Goal: Register for event/course

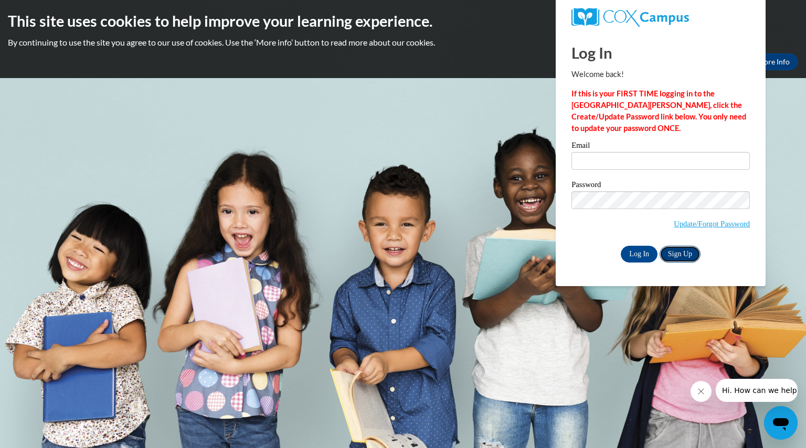
click at [672, 253] on link "Sign Up" at bounding box center [679, 254] width 41 height 17
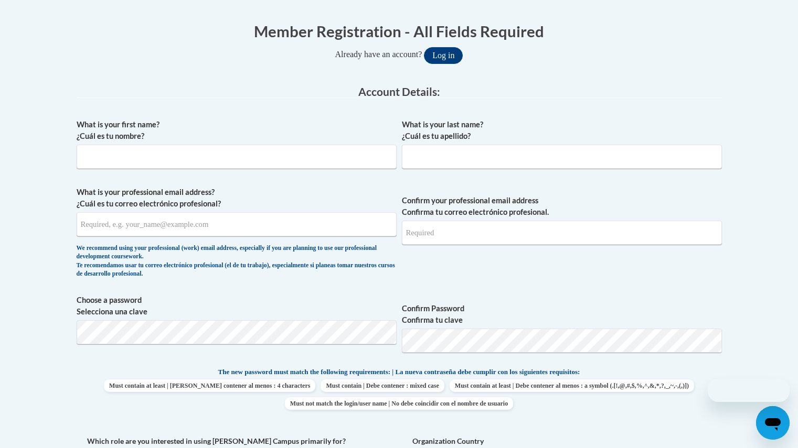
scroll to position [203, 0]
click at [234, 146] on input "What is your first name? ¿Cuál es tu nombre?" at bounding box center [237, 156] width 320 height 24
type input "Mariely"
click at [432, 167] on input "What is your last name? ¿Cuál es tu apellido?" at bounding box center [562, 156] width 320 height 24
type input "Rodriguez"
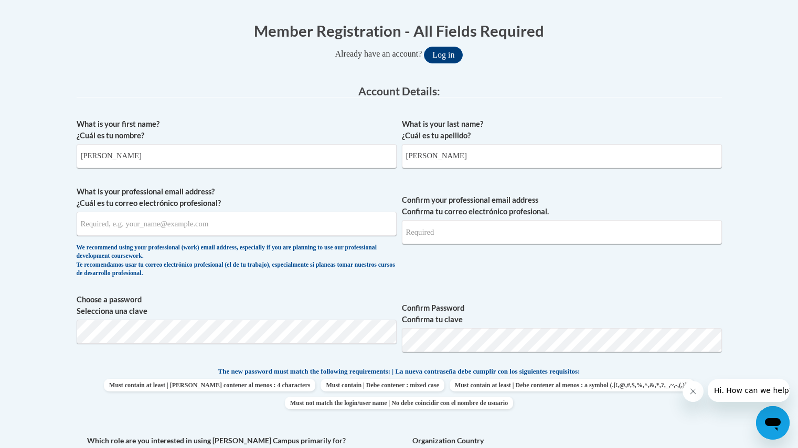
click at [233, 240] on span "What is your professional email address? ¿Cuál es tu correo electrónico profesi…" at bounding box center [237, 234] width 320 height 97
click at [217, 224] on input "What is your professional email address? ¿Cuál es tu correo electrónico profesi…" at bounding box center [237, 224] width 320 height 24
type input "mrodr168@students.kennesaw.edu"
click at [435, 235] on input "Confirm your professional email address Confirma tu correo electrónico profesio…" at bounding box center [562, 232] width 320 height 24
type input "mrodr168@students.kennesaw.edu"
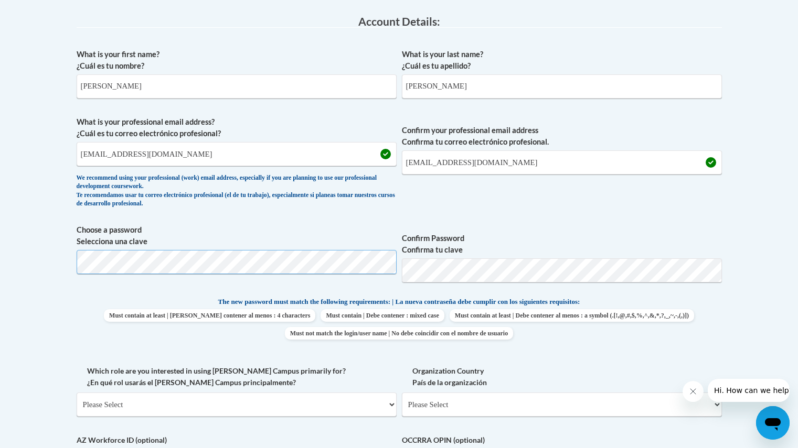
scroll to position [274, 0]
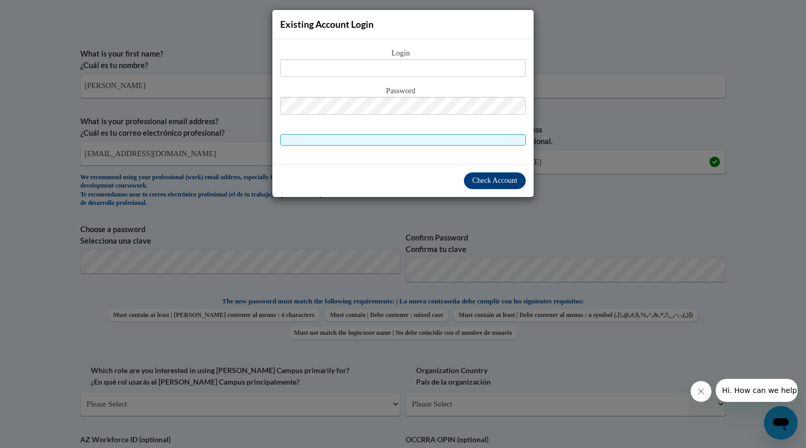
click at [435, 207] on div "Existing Account Login Login Password" at bounding box center [403, 224] width 806 height 448
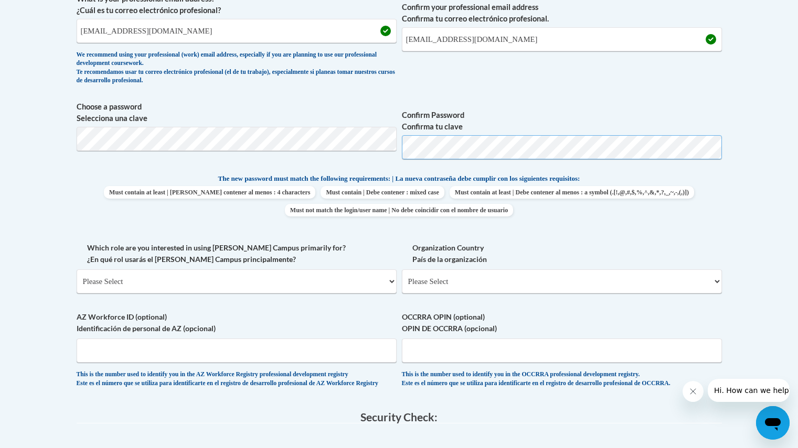
scroll to position [398, 0]
click at [298, 280] on select "Please Select College/University | Colegio/Universidad Community/Nonprofit Part…" at bounding box center [237, 281] width 320 height 24
select select "5a18ea06-2b54-4451-96f2-d152daf9eac5"
click at [77, 269] on select "Please Select College/University | Colegio/Universidad Community/Nonprofit Part…" at bounding box center [237, 281] width 320 height 24
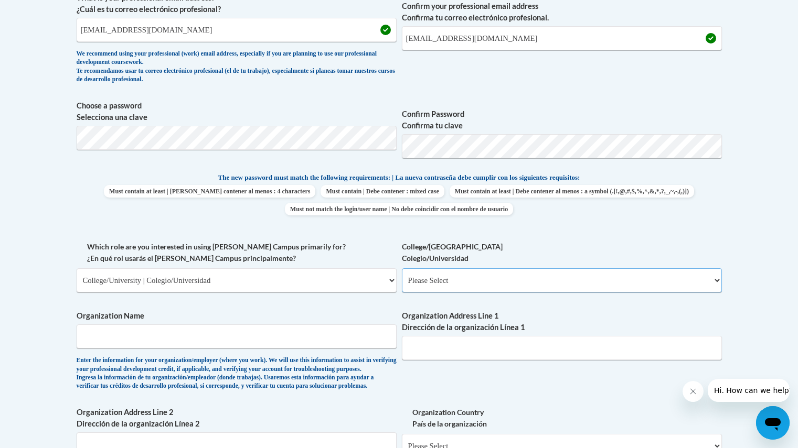
click at [446, 280] on select "Please Select College/University Staff | Empleado universitario College/Univers…" at bounding box center [562, 281] width 320 height 24
select select "99b32b07-cffc-426c-8bf6-0cd77760d84b"
click at [402, 269] on select "Please Select College/University Staff | Empleado universitario College/Univers…" at bounding box center [562, 281] width 320 height 24
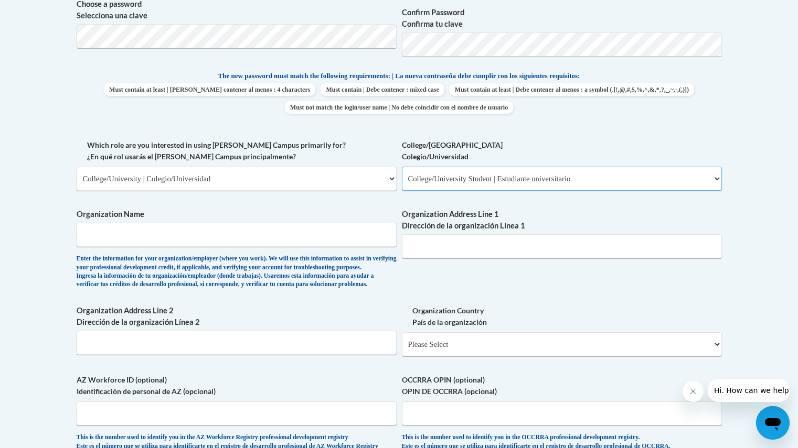
scroll to position [500, 0]
click at [212, 227] on input "Organization Name" at bounding box center [237, 234] width 320 height 24
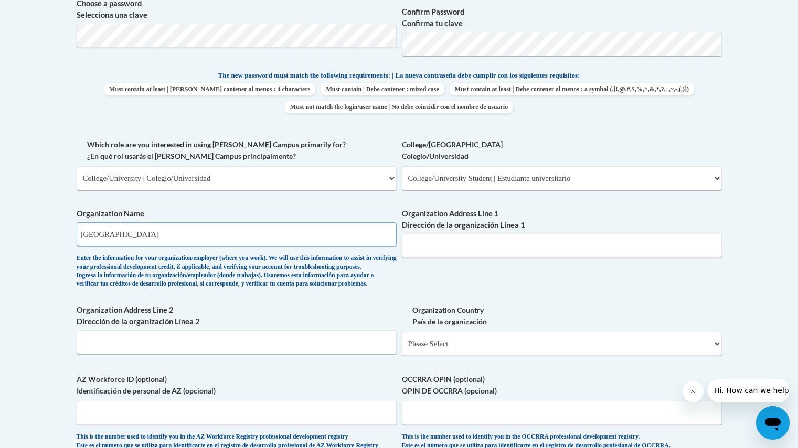
type input "Kennesaw State University"
click at [460, 253] on input "Organization Address Line 1 Dirección de la organización Línea 1" at bounding box center [562, 246] width 320 height 24
paste input "1000 Chastain Rd NW"
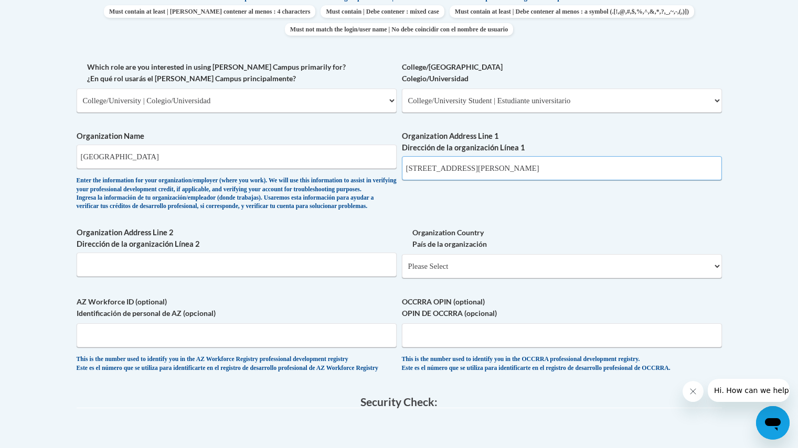
scroll to position [578, 0]
type input "1000 Chastain Rd NW"
click at [272, 276] on input "Organization Address Line 2 Dirección de la organización Línea 2" at bounding box center [237, 264] width 320 height 24
click at [462, 278] on select "Please Select United States | Estados Unidos Outside of the United States | Fue…" at bounding box center [562, 266] width 320 height 24
select select "ad49bcad-a171-4b2e-b99c-48b446064914"
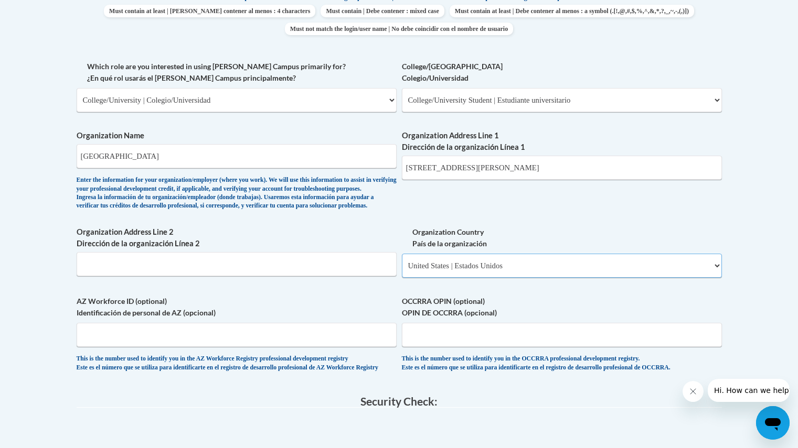
click at [402, 271] on select "Please Select United States | Estados Unidos Outside of the United States | Fue…" at bounding box center [562, 266] width 320 height 24
select select
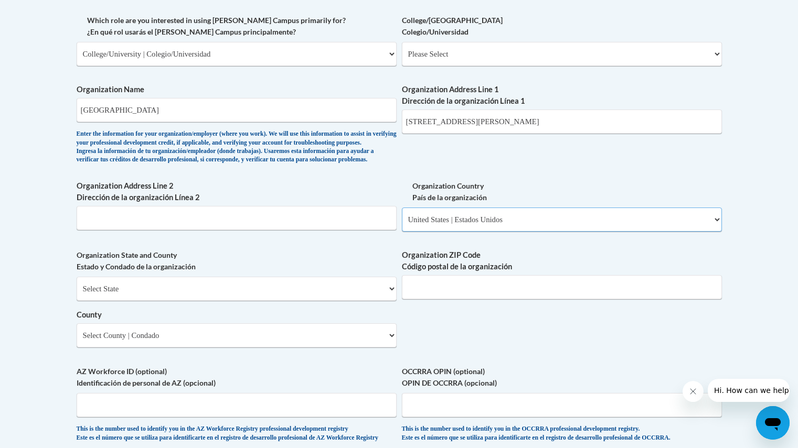
scroll to position [627, 0]
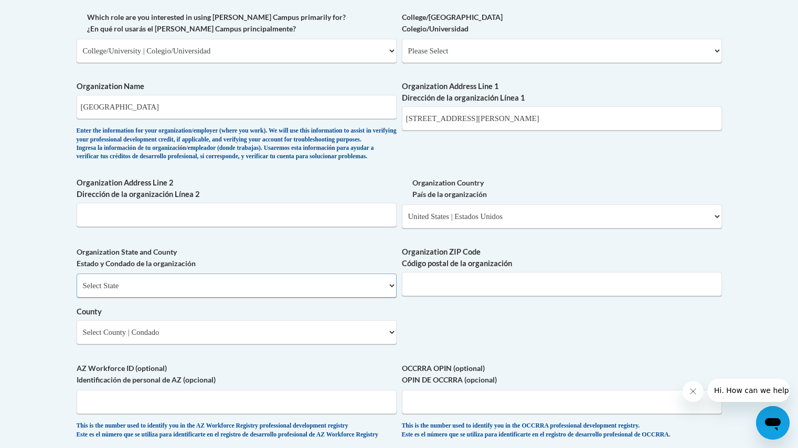
click at [330, 298] on select "Select State Alabama Alaska Arizona Arkansas California Colorado Connecticut De…" at bounding box center [237, 286] width 320 height 24
select select "Georgia"
click at [77, 291] on select "Select State Alabama Alaska Arizona Arkansas California Colorado Connecticut De…" at bounding box center [237, 286] width 320 height 24
click at [443, 296] on input "Organization ZIP Code Código postal de la organización" at bounding box center [562, 284] width 320 height 24
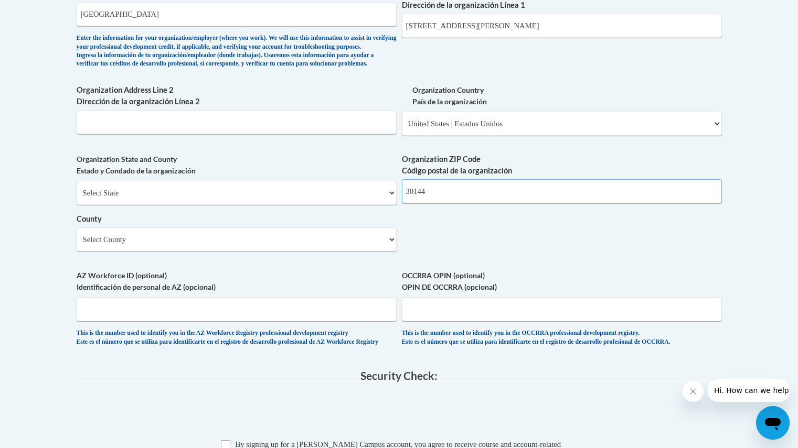
scroll to position [721, 0]
type input "30144"
click at [208, 251] on select "Select County Appling Atkinson Bacon Baker Baldwin Banks Barrow Bartow Ben Hill…" at bounding box center [237, 239] width 320 height 24
select select "Cobb"
click at [77, 244] on select "Select County Appling Atkinson Bacon Baker Baldwin Banks Barrow Bartow Ben Hill…" at bounding box center [237, 239] width 320 height 24
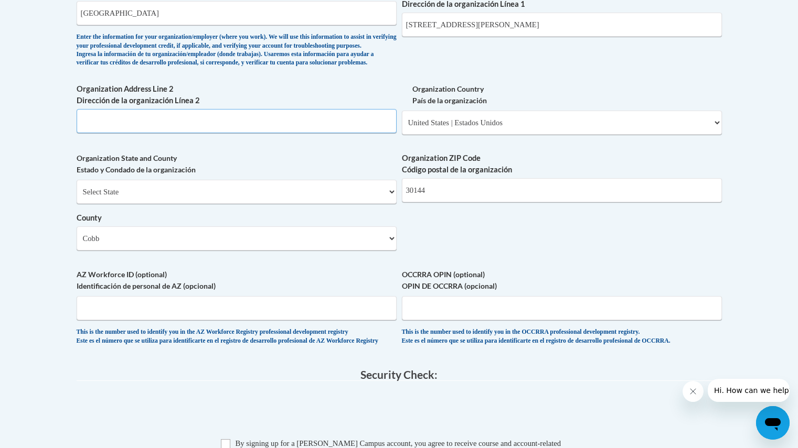
click at [234, 133] on input "Organization Address Line 2 Dirección de la organización Línea 2" at bounding box center [237, 121] width 320 height 24
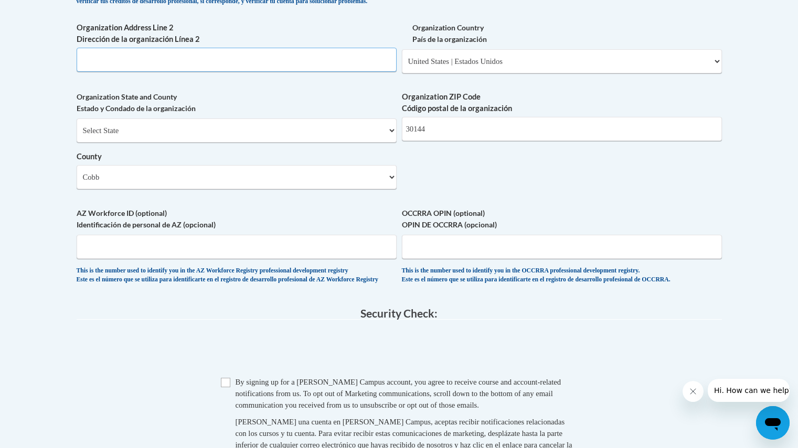
scroll to position [789, 0]
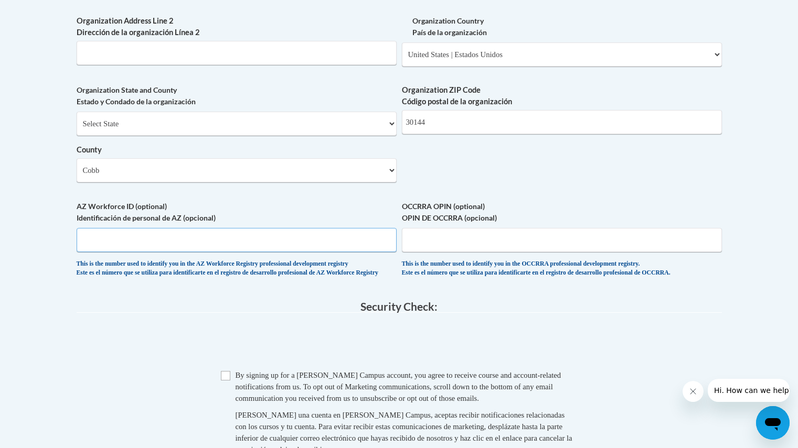
click at [212, 252] on input "AZ Workforce ID (optional) Identificación de personal de AZ (opcional)" at bounding box center [237, 240] width 320 height 24
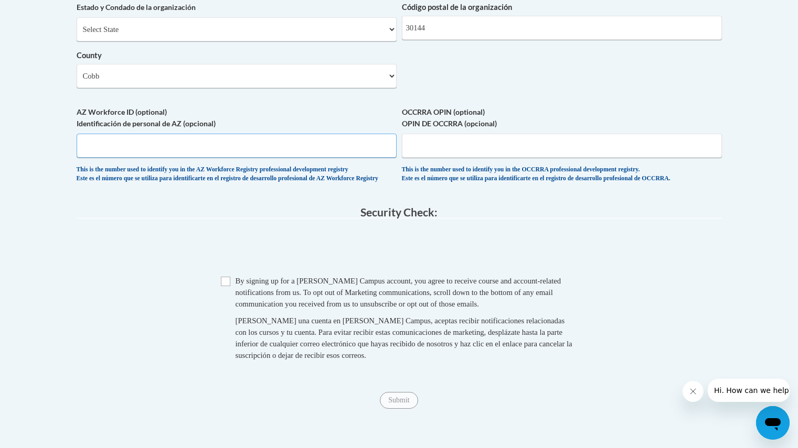
scroll to position [884, 0]
click at [226, 286] on input "Checkbox" at bounding box center [225, 280] width 9 height 9
checkbox input "true"
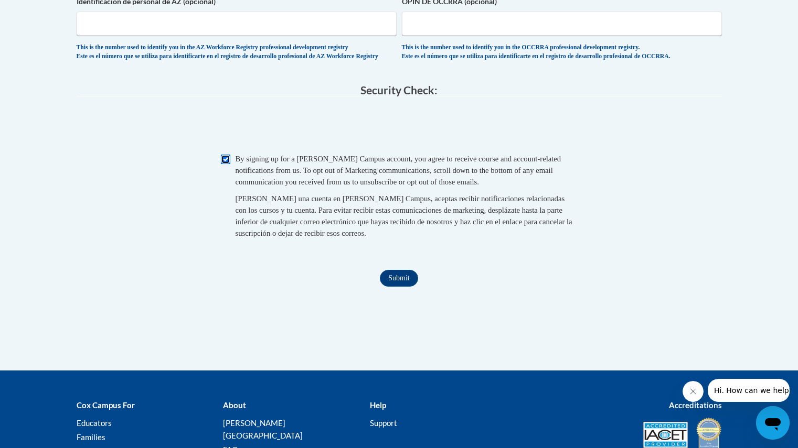
scroll to position [1008, 0]
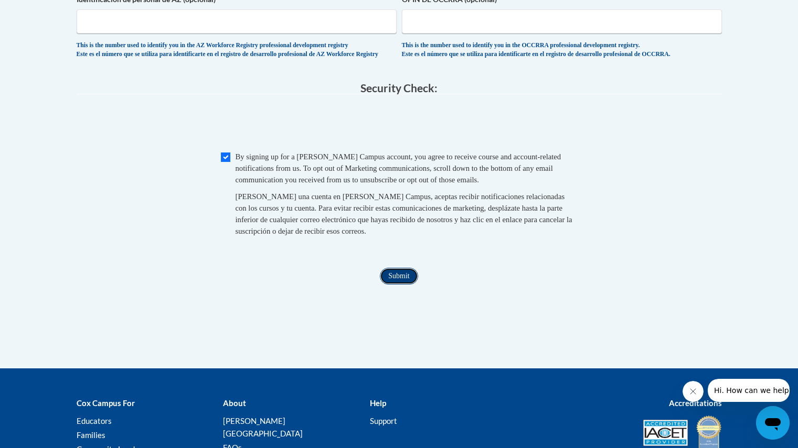
click at [397, 285] on input "Submit" at bounding box center [399, 276] width 38 height 17
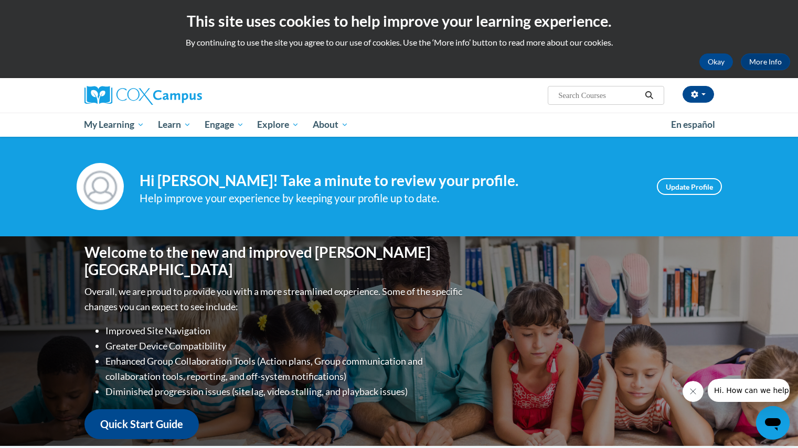
click at [421, 324] on li "Improved Site Navigation" at bounding box center [284, 331] width 359 height 15
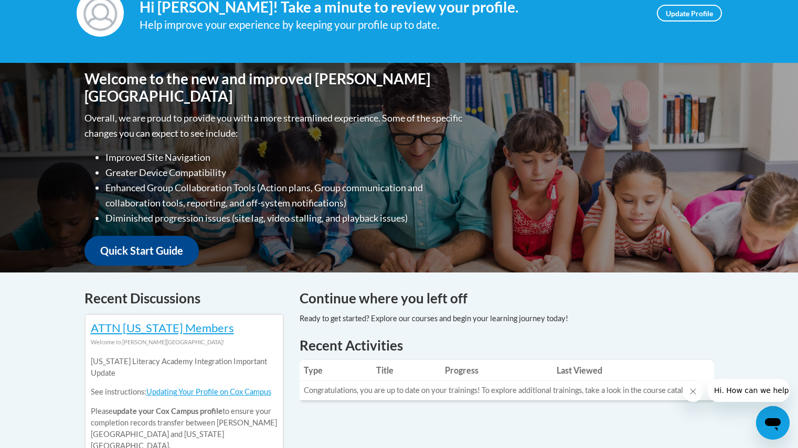
scroll to position [173, 0]
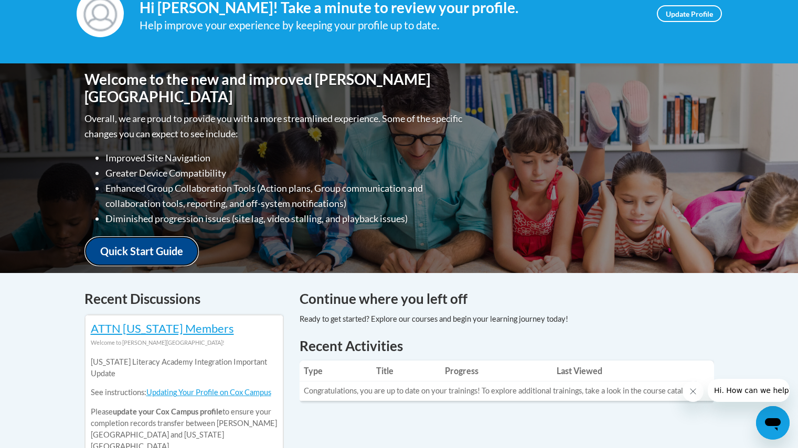
click at [152, 247] on link "Quick Start Guide" at bounding box center [141, 252] width 114 height 30
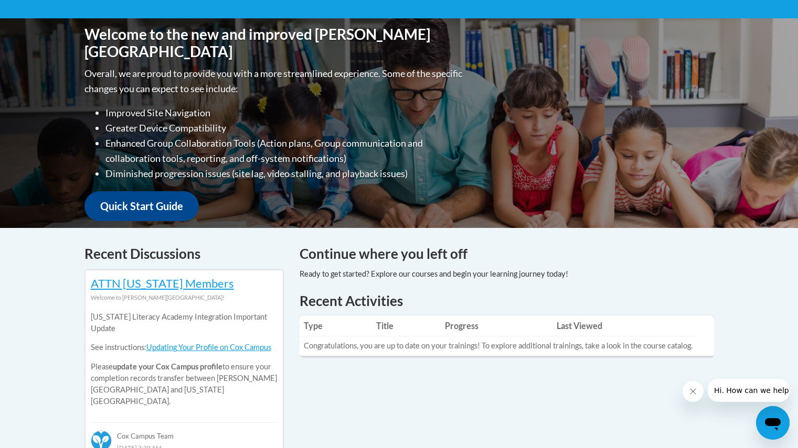
scroll to position [0, 0]
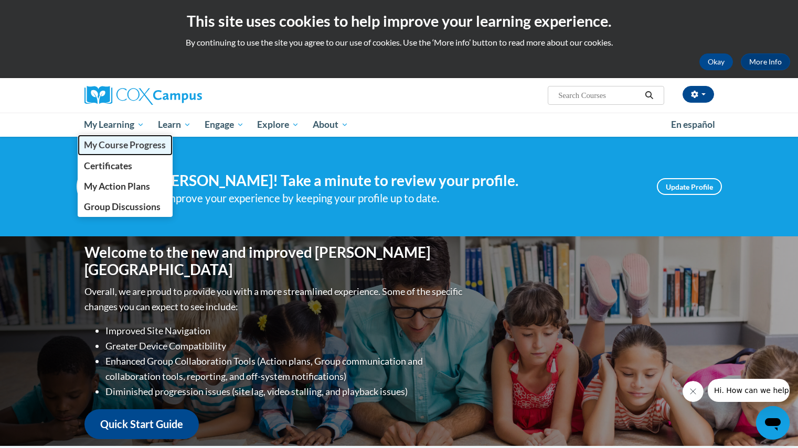
click at [120, 147] on span "My Course Progress" at bounding box center [125, 145] width 82 height 11
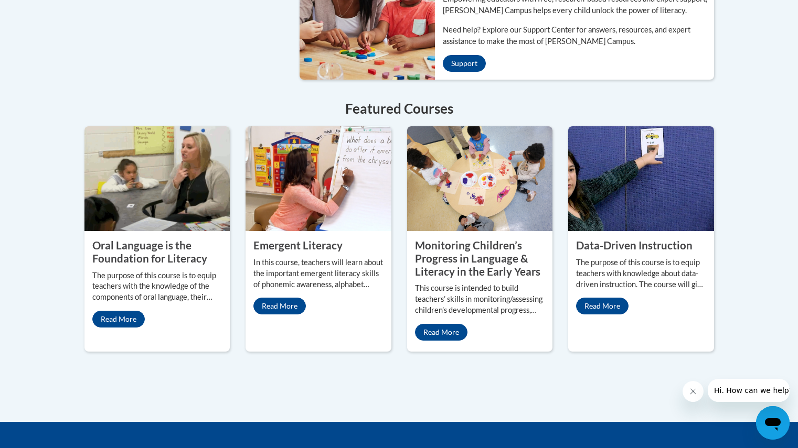
scroll to position [870, 0]
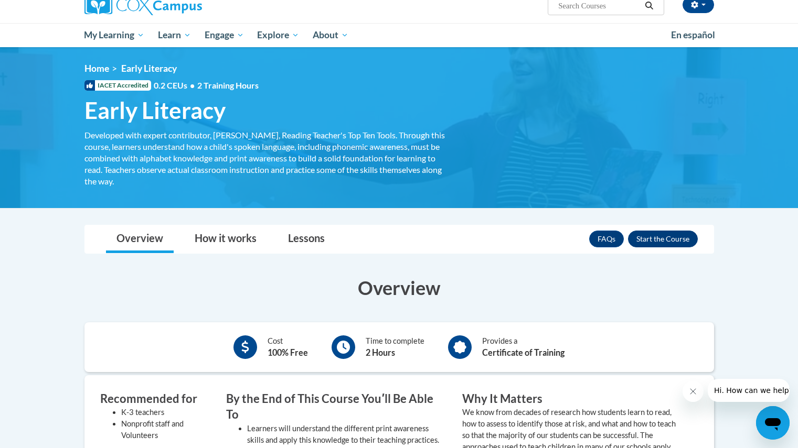
scroll to position [90, 0]
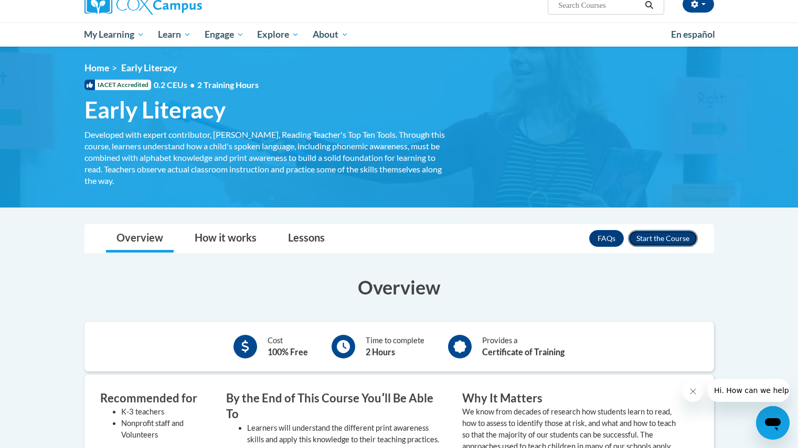
click at [648, 232] on button "Enroll" at bounding box center [663, 238] width 70 height 17
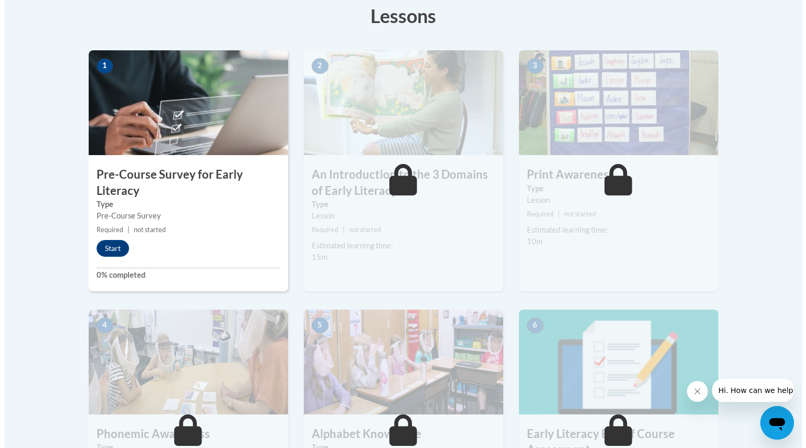
scroll to position [301, 0]
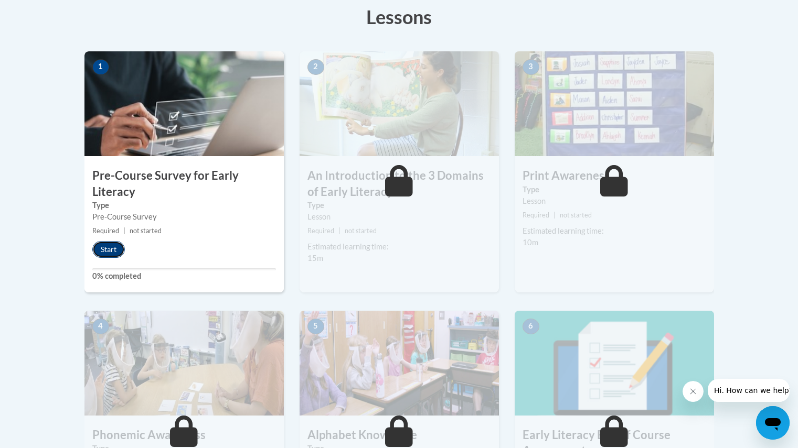
click at [107, 253] on button "Start" at bounding box center [108, 249] width 33 height 17
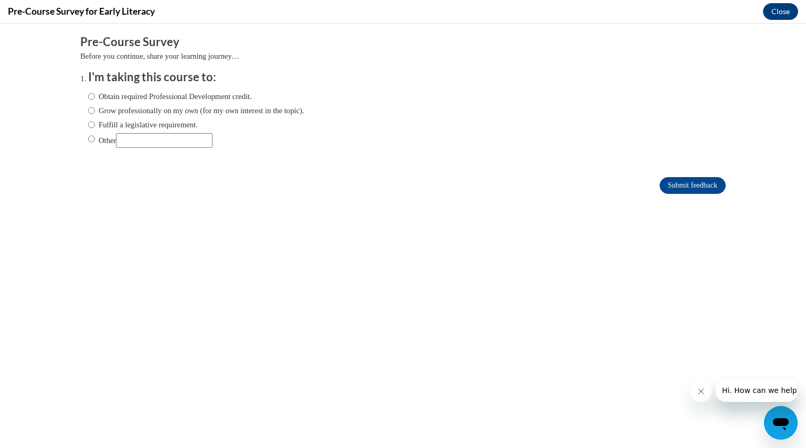
scroll to position [0, 0]
click at [148, 112] on label "Grow professionally on my own (for my own interest in the topic)." at bounding box center [196, 111] width 216 height 12
click at [95, 112] on input "Grow professionally on my own (for my own interest in the topic)." at bounding box center [91, 111] width 7 height 12
radio input "true"
click at [91, 140] on label "Other" at bounding box center [150, 140] width 124 height 15
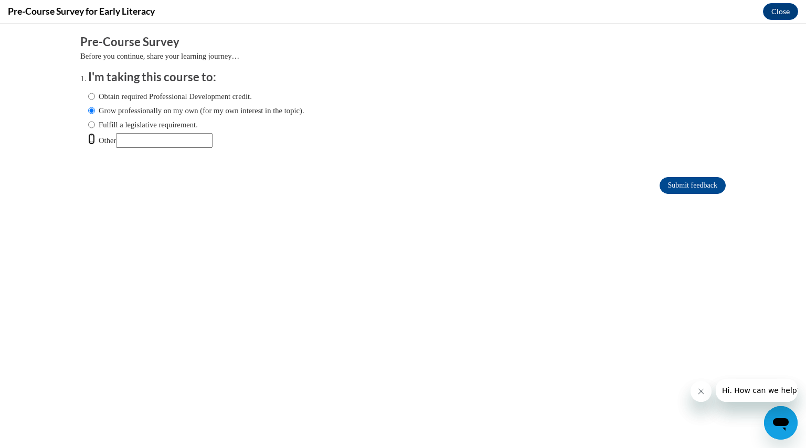
click at [91, 140] on input "Other" at bounding box center [91, 139] width 7 height 12
radio input "true"
click at [680, 189] on input "Submit feedback" at bounding box center [692, 185] width 66 height 17
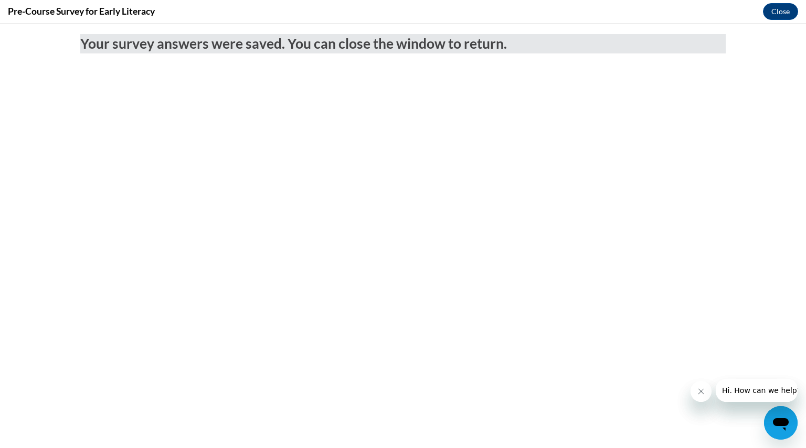
click at [695, 396] on button "Close message from company" at bounding box center [700, 391] width 21 height 21
click at [776, 10] on button "Close" at bounding box center [780, 11] width 35 height 17
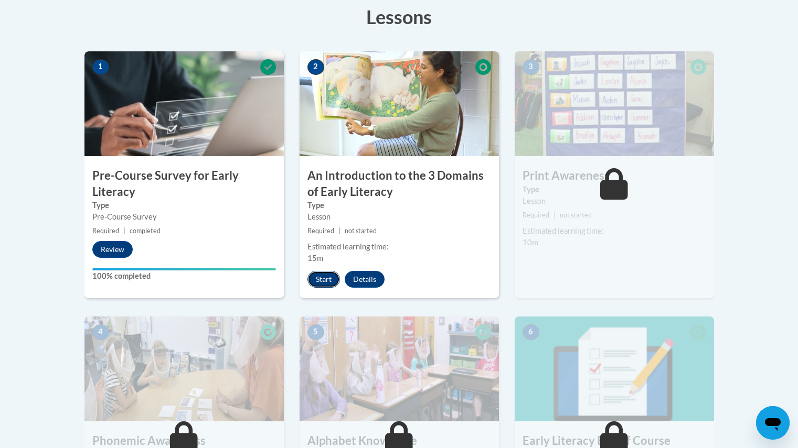
click at [327, 284] on button "Start" at bounding box center [323, 279] width 33 height 17
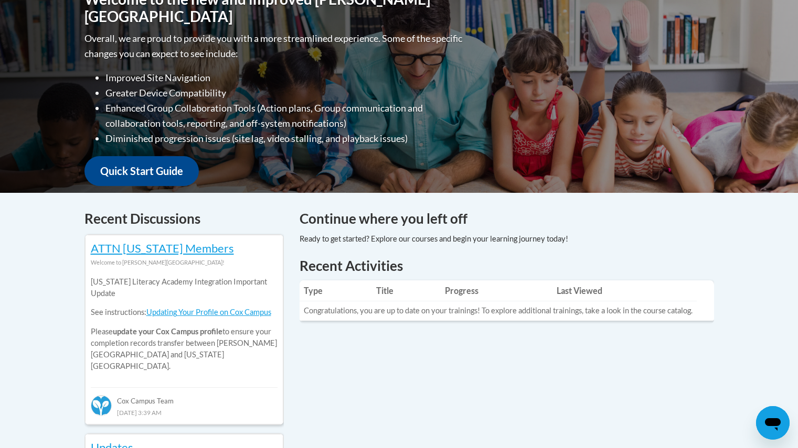
scroll to position [256, 0]
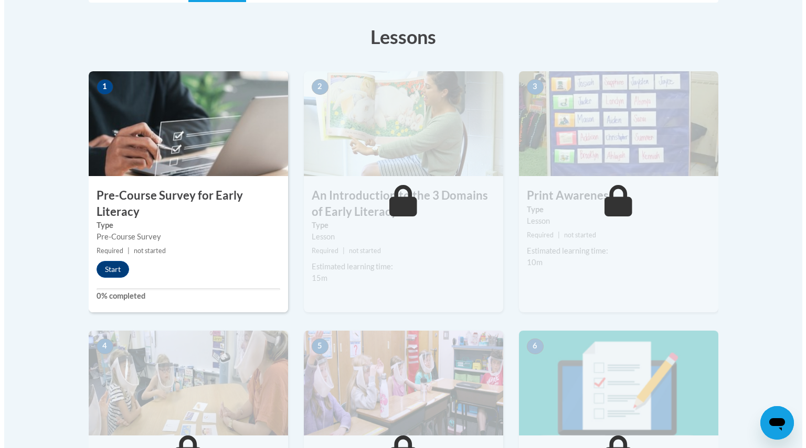
scroll to position [281, 0]
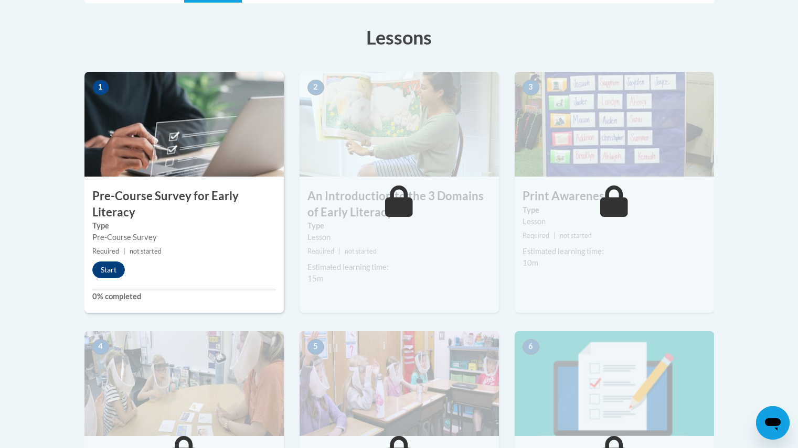
click at [363, 252] on span "not started" at bounding box center [361, 252] width 32 height 8
click at [105, 265] on button "Start" at bounding box center [108, 270] width 33 height 17
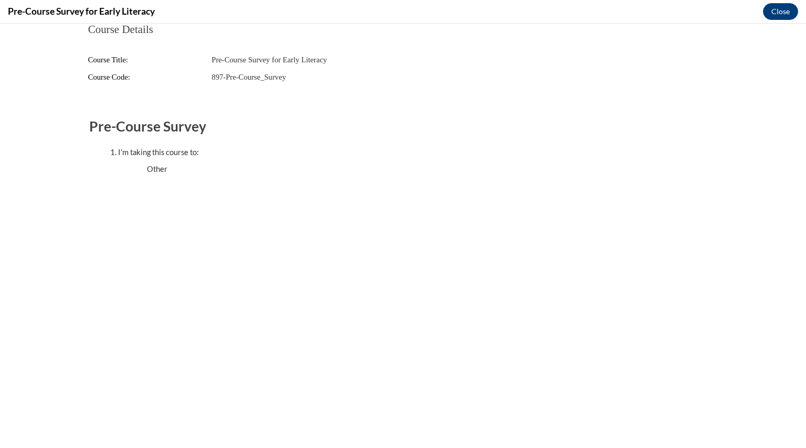
scroll to position [0, 0]
drag, startPoint x: 292, startPoint y: 139, endPoint x: 780, endPoint y: 12, distance: 504.0
click at [780, 12] on button "Close" at bounding box center [780, 11] width 35 height 17
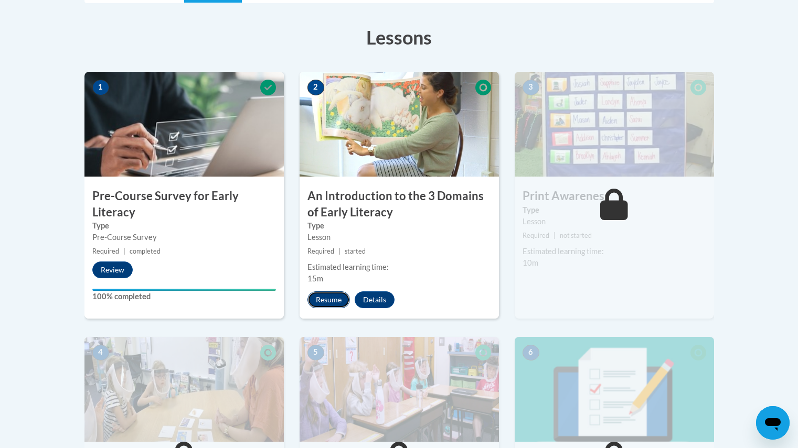
click at [322, 299] on button "Resume" at bounding box center [328, 300] width 42 height 17
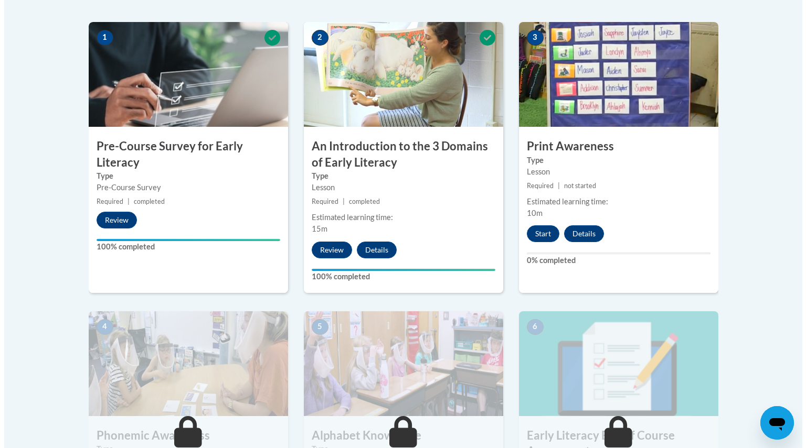
scroll to position [331, 0]
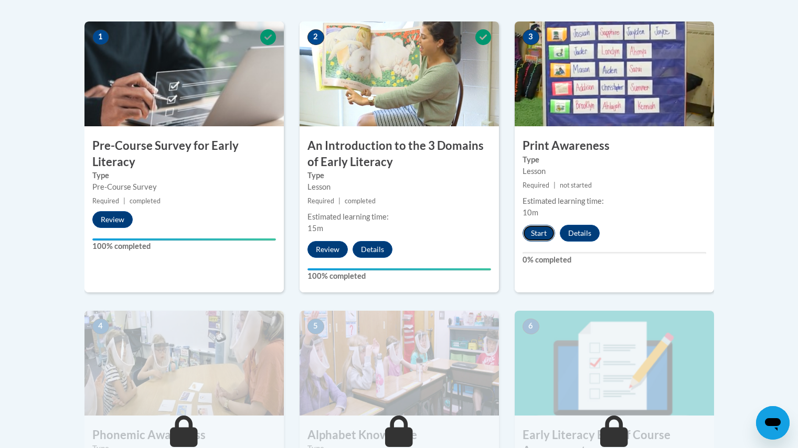
click at [541, 234] on button "Start" at bounding box center [538, 233] width 33 height 17
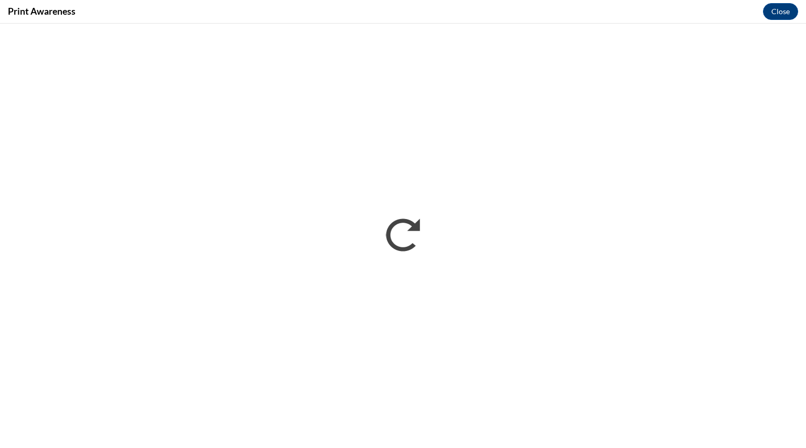
scroll to position [0, 0]
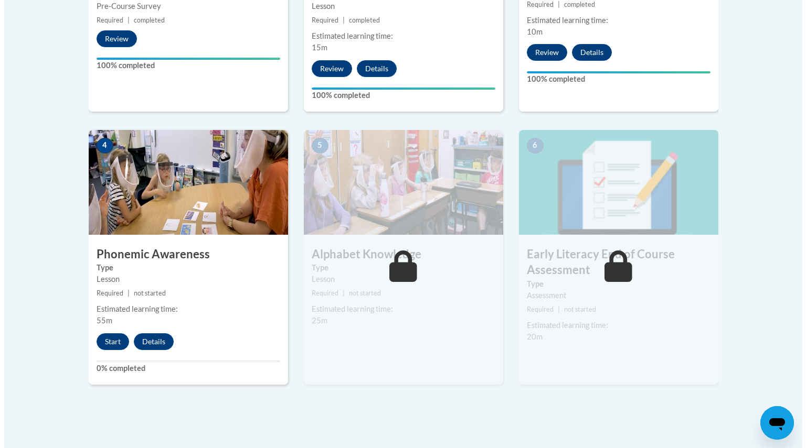
scroll to position [513, 0]
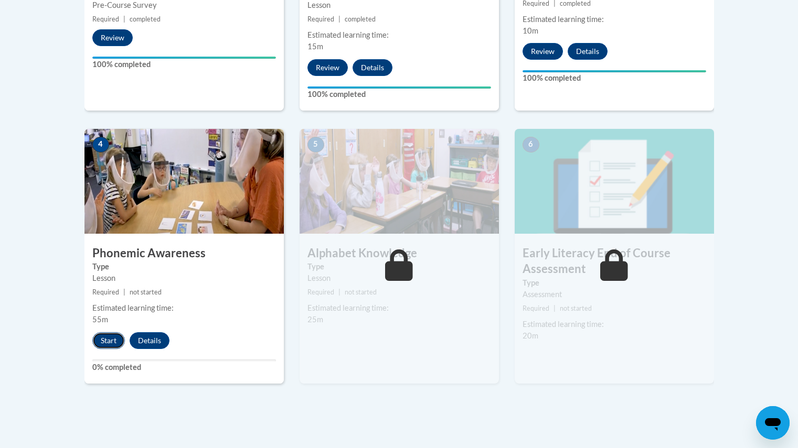
click at [115, 342] on button "Start" at bounding box center [108, 341] width 33 height 17
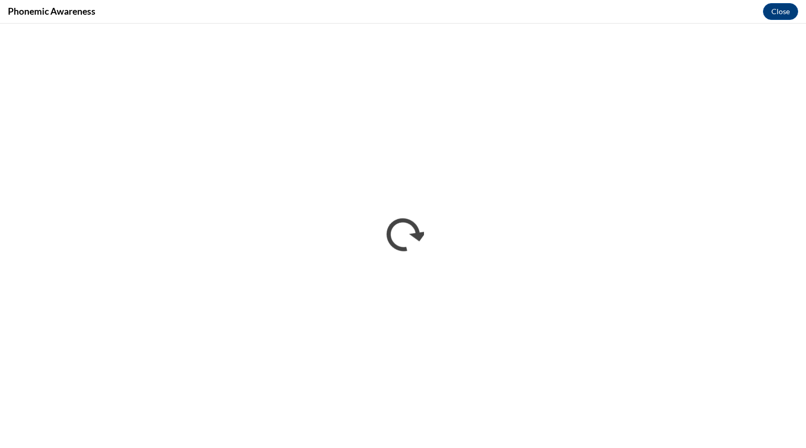
scroll to position [0, 0]
